Goal: Find specific page/section: Find specific page/section

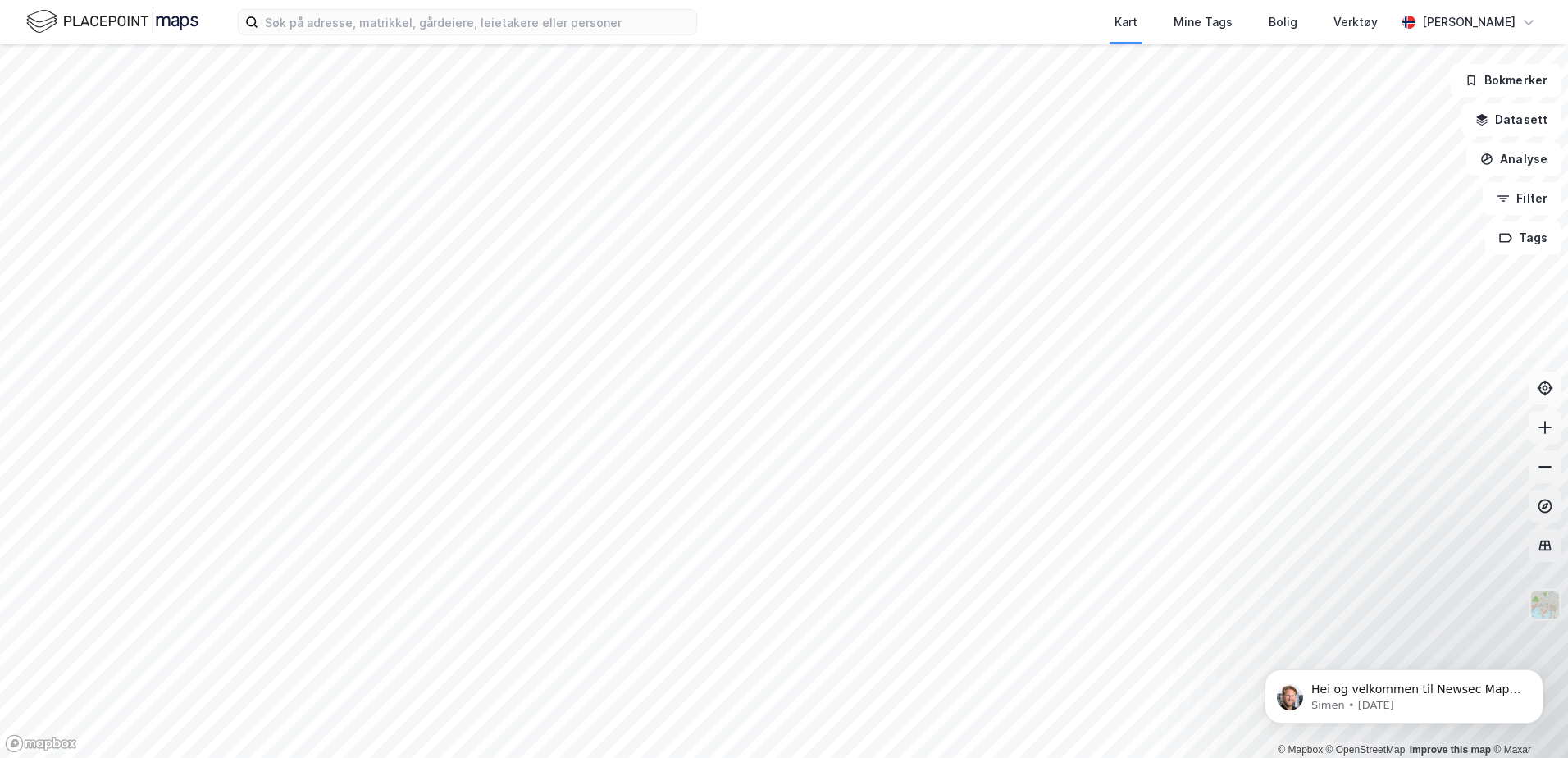
click at [528, 35] on div "Kart Mine Tags Bolig Verktøy [PERSON_NAME]" at bounding box center [784, 22] width 1568 height 45
click at [526, 29] on input at bounding box center [477, 22] width 438 height 24
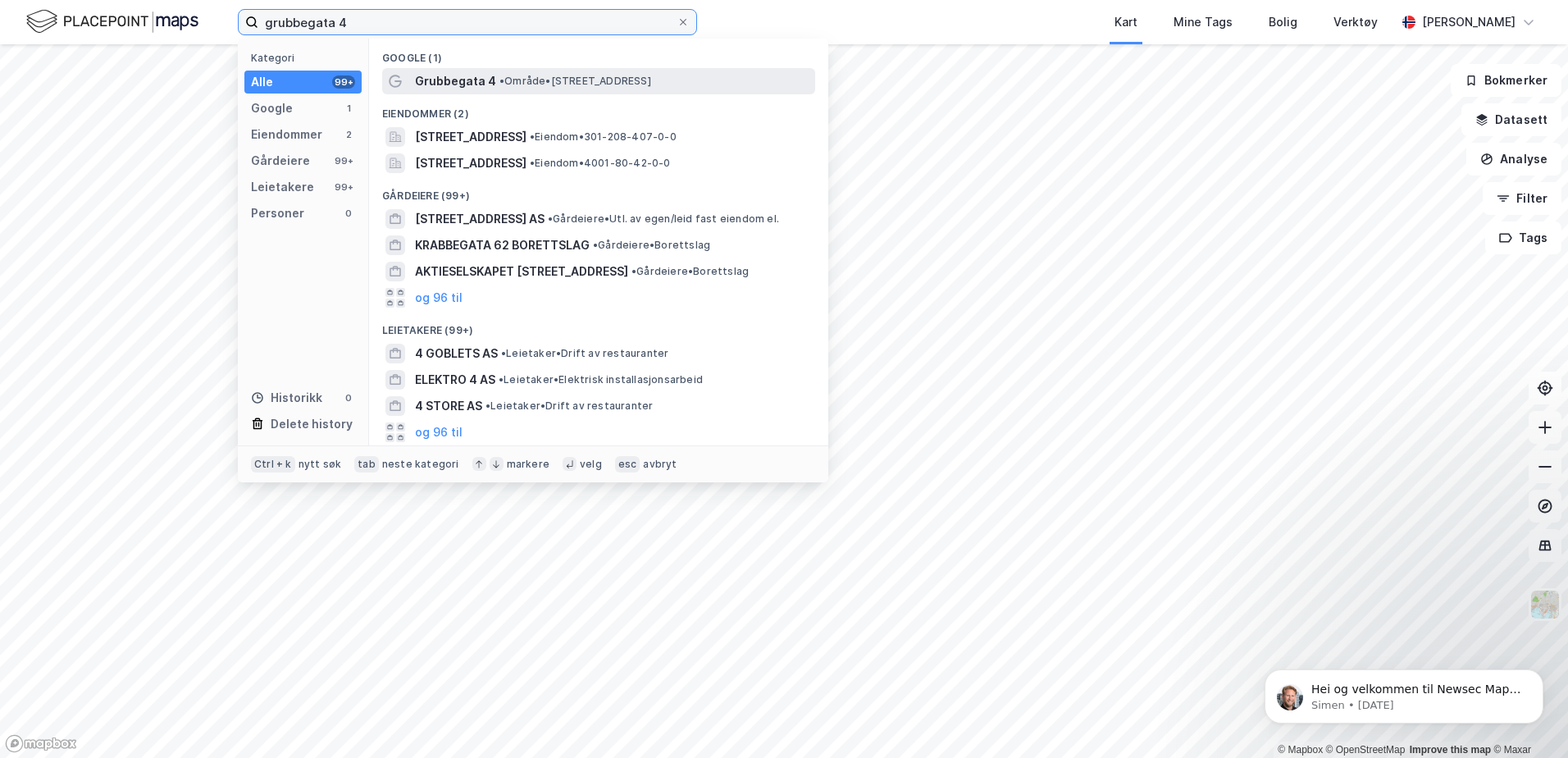
type input "grubbegata 4"
click at [494, 74] on div "Grubbegata 4 • Område • [STREET_ADDRESS]" at bounding box center [613, 81] width 397 height 20
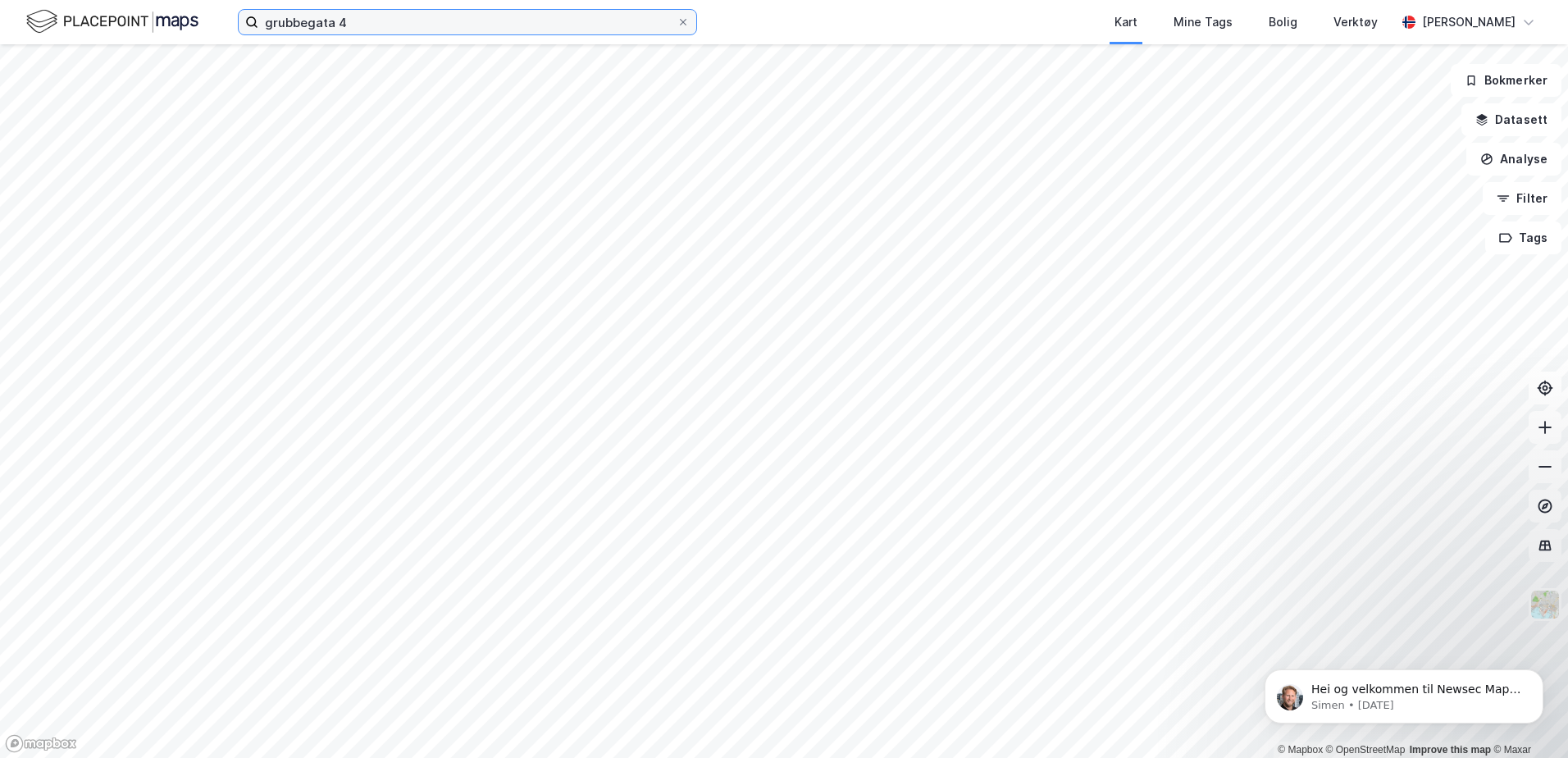
click at [355, 25] on input "grubbegata 4" at bounding box center [467, 22] width 418 height 24
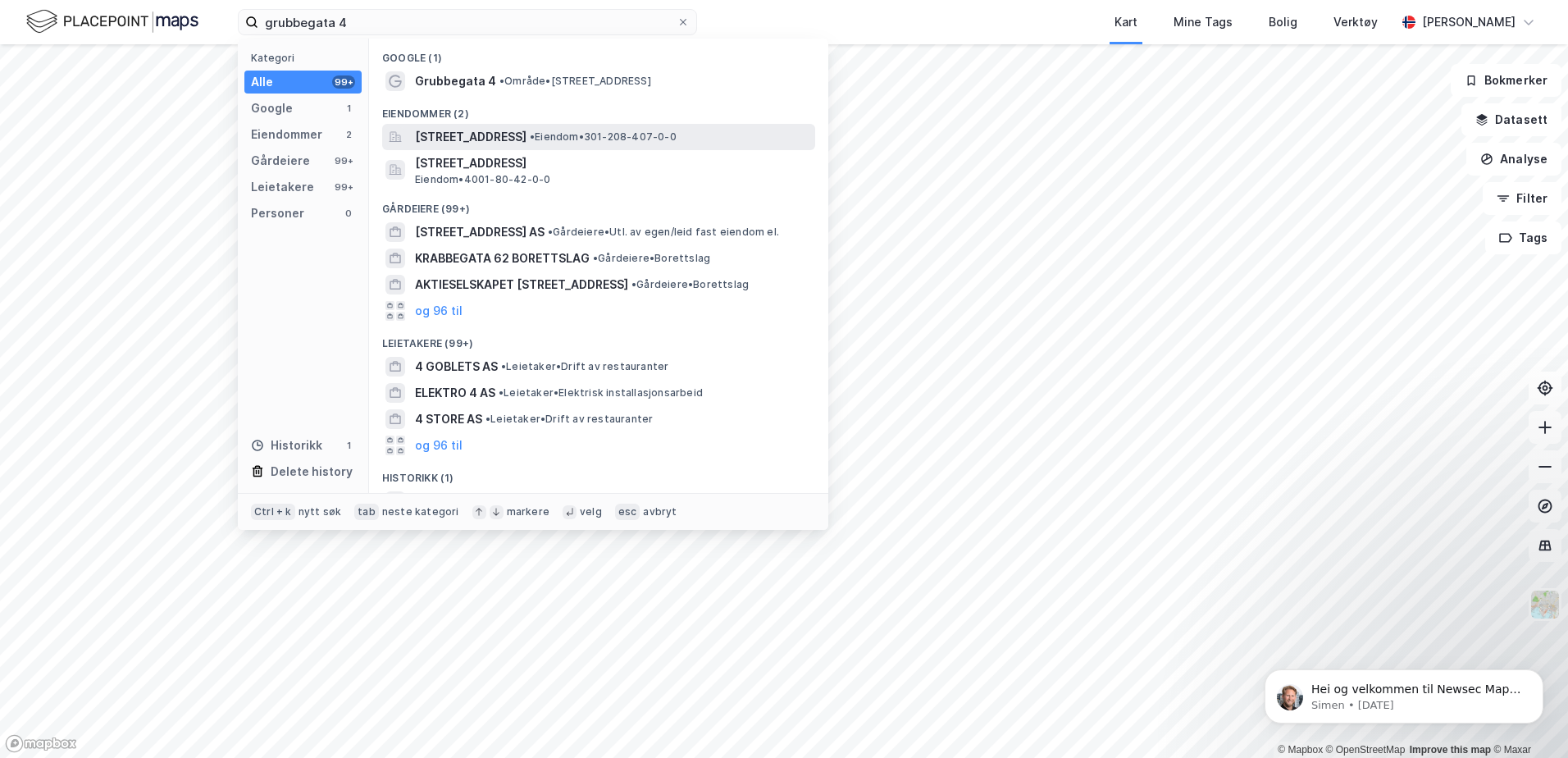
click at [478, 130] on span "[STREET_ADDRESS]" at bounding box center [471, 137] width 112 height 20
